Goal: Check status: Check status

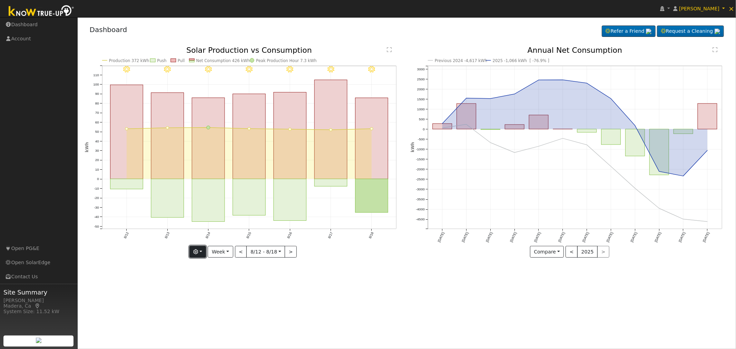
click at [205, 252] on button "button" at bounding box center [198, 252] width 17 height 12
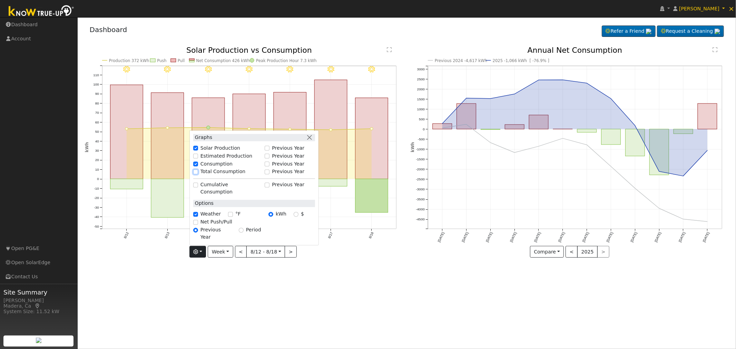
click at [197, 174] on input "Total Consumption" at bounding box center [195, 172] width 5 height 5
checkbox input "true"
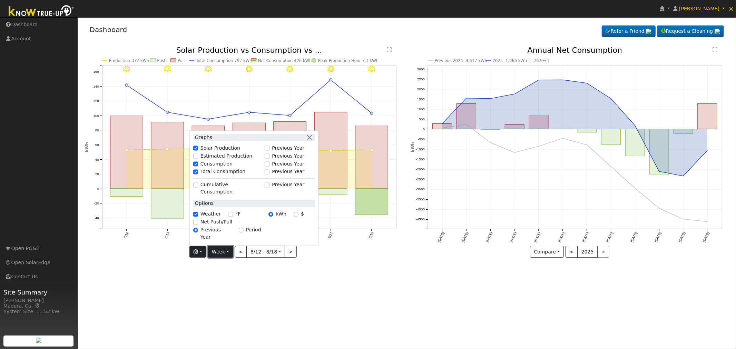
click at [228, 248] on button "Week" at bounding box center [220, 252] width 25 height 12
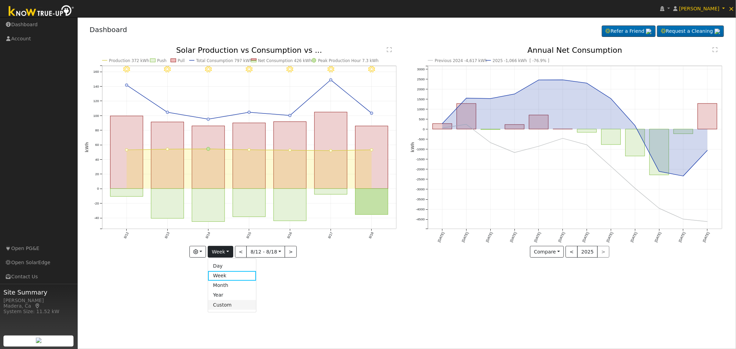
click at [225, 306] on link "Custom" at bounding box center [232, 305] width 48 height 10
click at [302, 253] on button "day" at bounding box center [303, 252] width 21 height 12
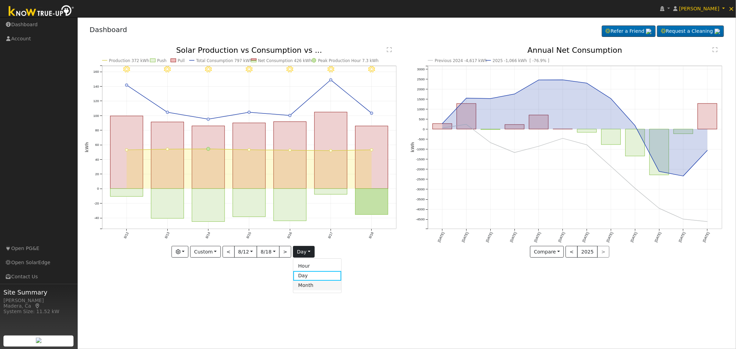
click at [309, 286] on link "Month" at bounding box center [317, 286] width 48 height 10
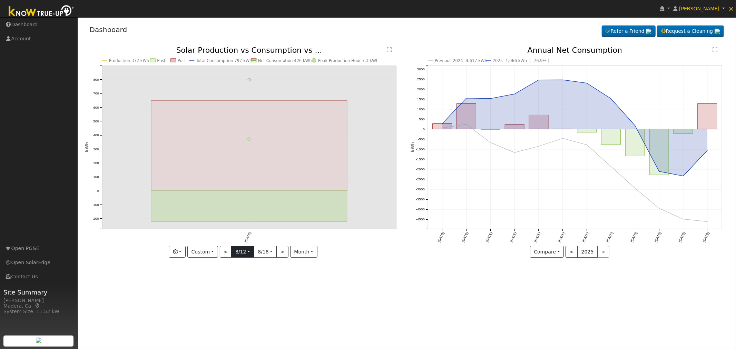
click at [250, 250] on input "[DATE]" at bounding box center [243, 252] width 22 height 11
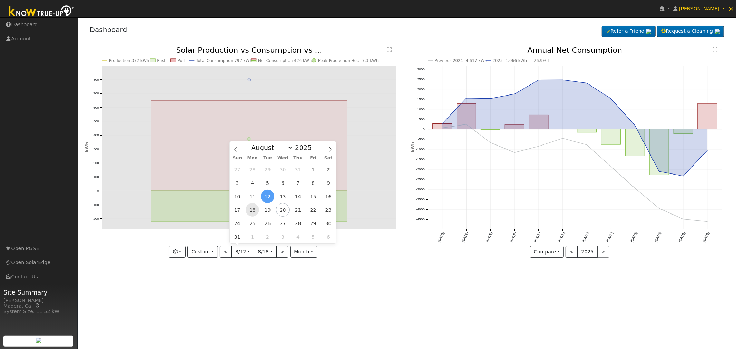
click at [255, 209] on span "18" at bounding box center [252, 209] width 13 height 13
type input "[DATE]"
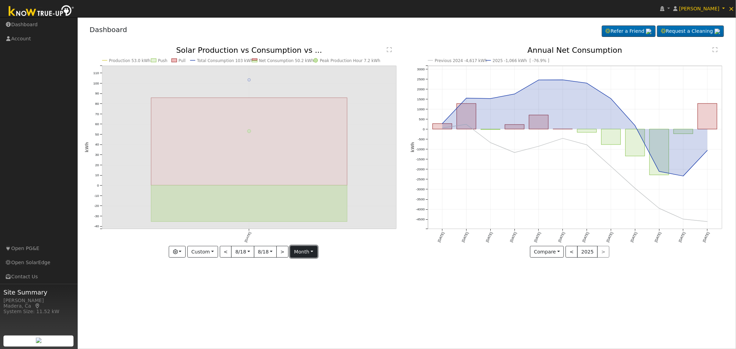
click at [308, 252] on button "month" at bounding box center [303, 252] width 27 height 12
click at [304, 264] on link "Hour" at bounding box center [315, 267] width 48 height 10
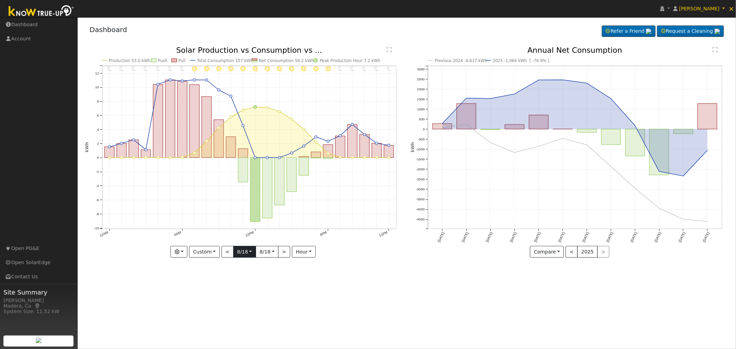
click at [251, 254] on input "[DATE]" at bounding box center [245, 252] width 22 height 11
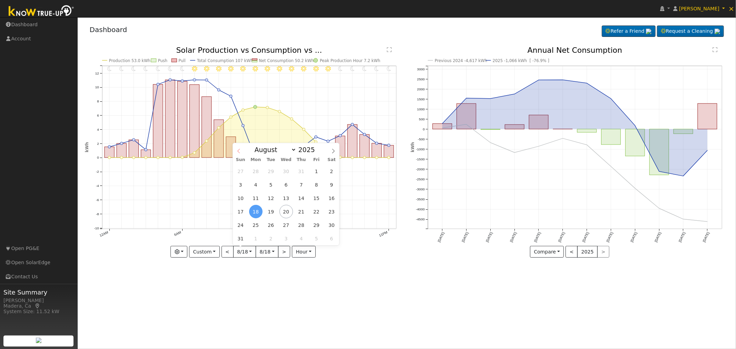
click at [239, 153] on icon at bounding box center [239, 151] width 5 height 5
select select "3"
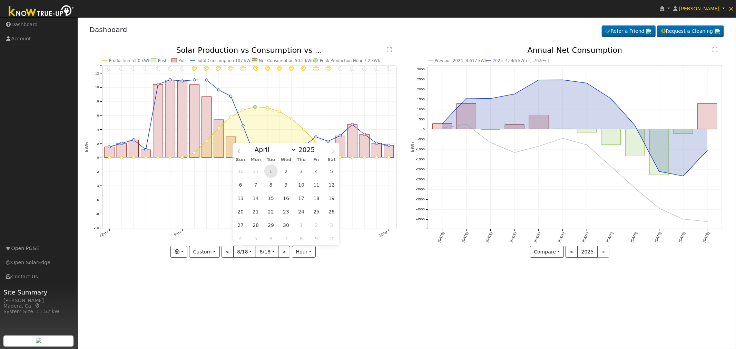
click at [271, 171] on span "1" at bounding box center [270, 171] width 13 height 13
type input "[DATE]"
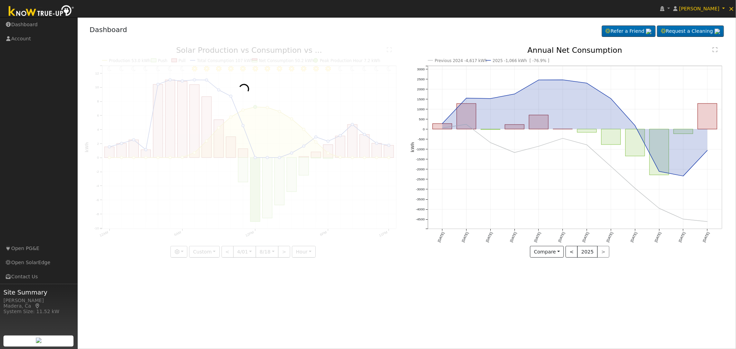
scroll to position [0, 5]
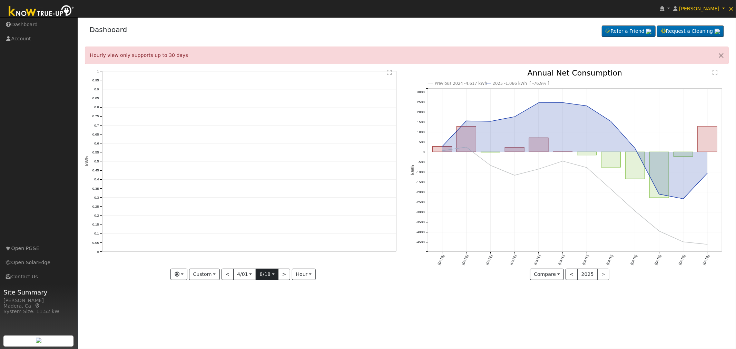
click at [268, 273] on input "[DATE]" at bounding box center [267, 274] width 22 height 11
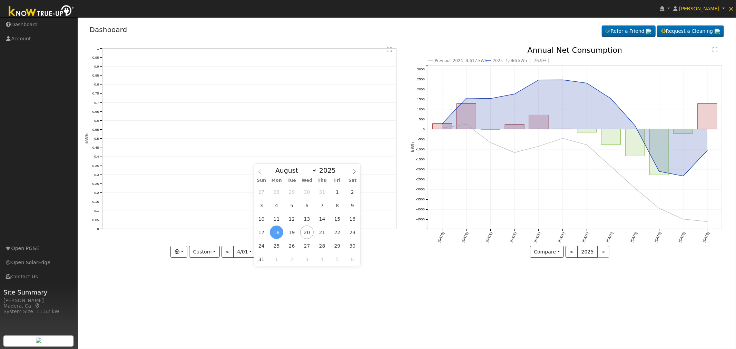
click at [261, 174] on icon at bounding box center [260, 172] width 2 height 4
click at [258, 174] on icon at bounding box center [260, 172] width 5 height 5
select select "3"
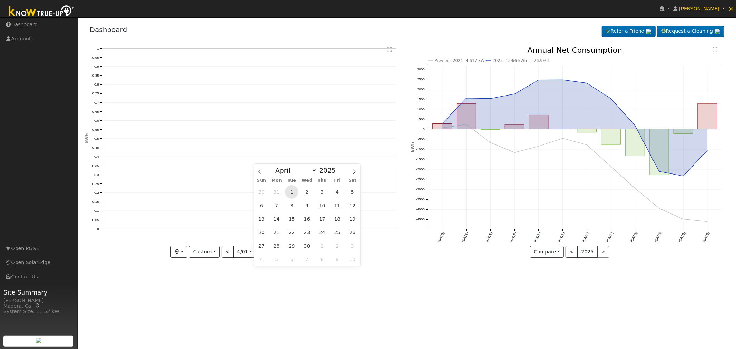
click at [291, 192] on span "1" at bounding box center [291, 191] width 13 height 13
type input "[DATE]"
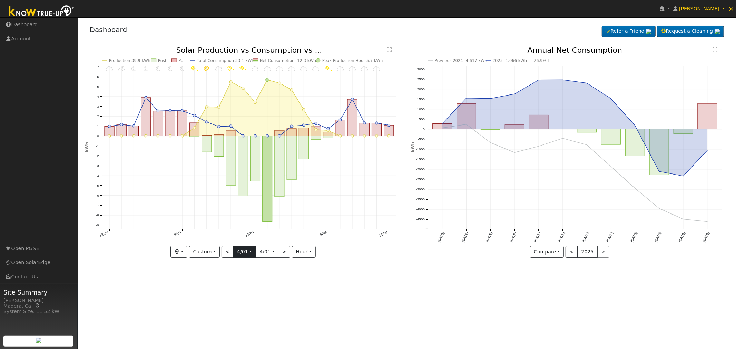
click at [251, 253] on input "[DATE]" at bounding box center [245, 252] width 22 height 11
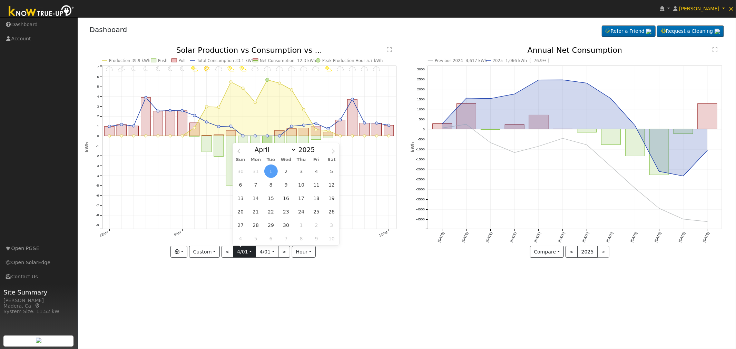
click at [251, 256] on input "[DATE]" at bounding box center [245, 252] width 22 height 11
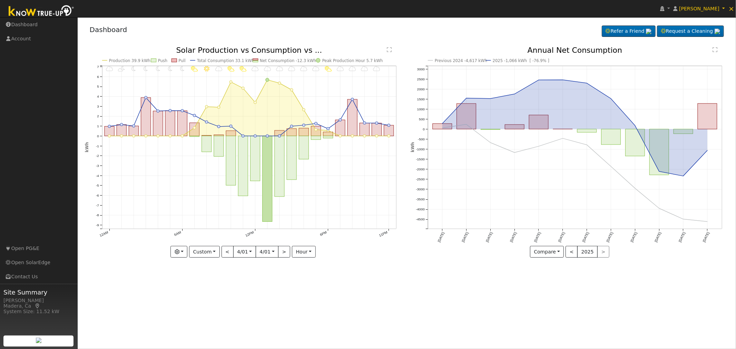
drag, startPoint x: 380, startPoint y: 294, endPoint x: 328, endPoint y: 199, distance: 108.3
click at [378, 292] on div "User Profile First name Last name Email Email Notifications No Emails No Emails…" at bounding box center [407, 183] width 659 height 332
